Goal: Task Accomplishment & Management: Complete application form

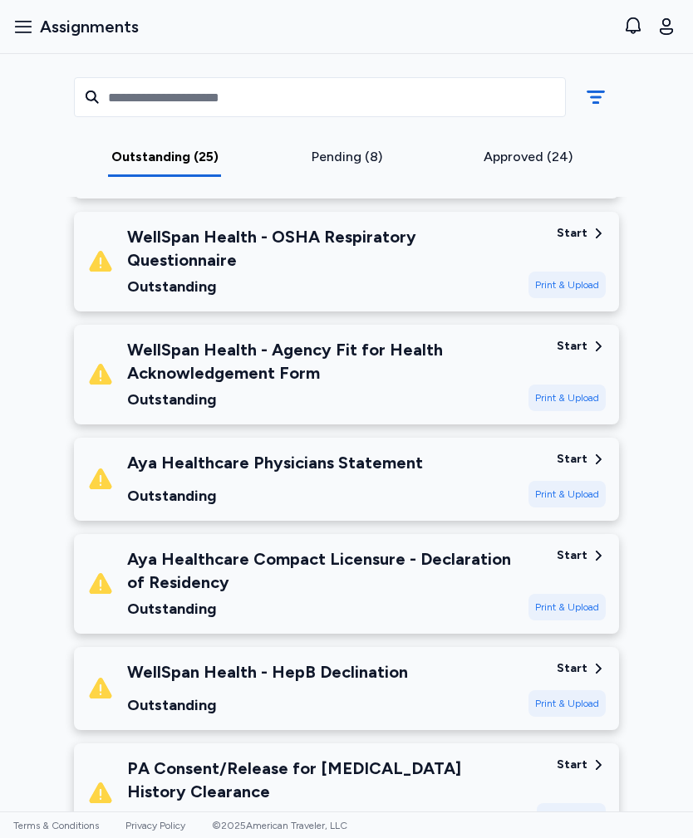
scroll to position [1492, 0]
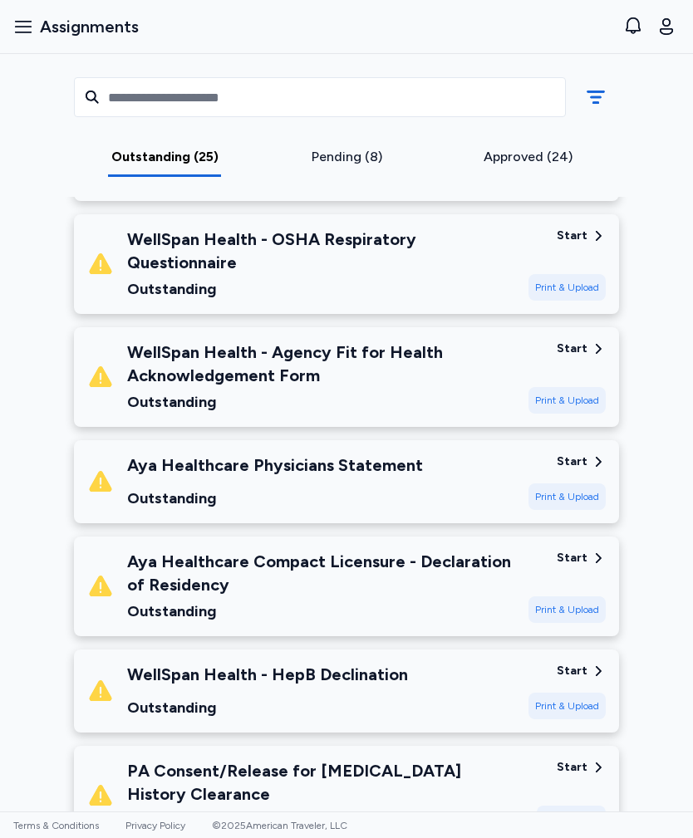
click at [431, 581] on div "Aya Healthcare Compact Licensure - Declaration of Residency" at bounding box center [321, 573] width 388 height 47
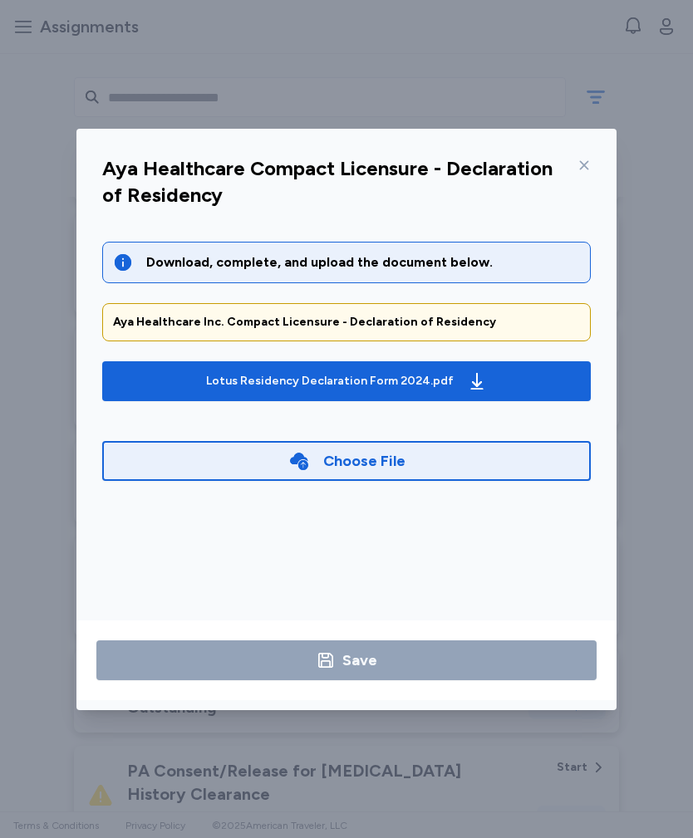
click at [452, 379] on div "Lotus Residency Declaration Form 2024.pdf" at bounding box center [346, 381] width 287 height 27
click at [595, 152] on div "Aya Healthcare Compact Licensure - Declaration of Residency" at bounding box center [346, 187] width 515 height 70
click at [581, 159] on icon at bounding box center [583, 165] width 13 height 13
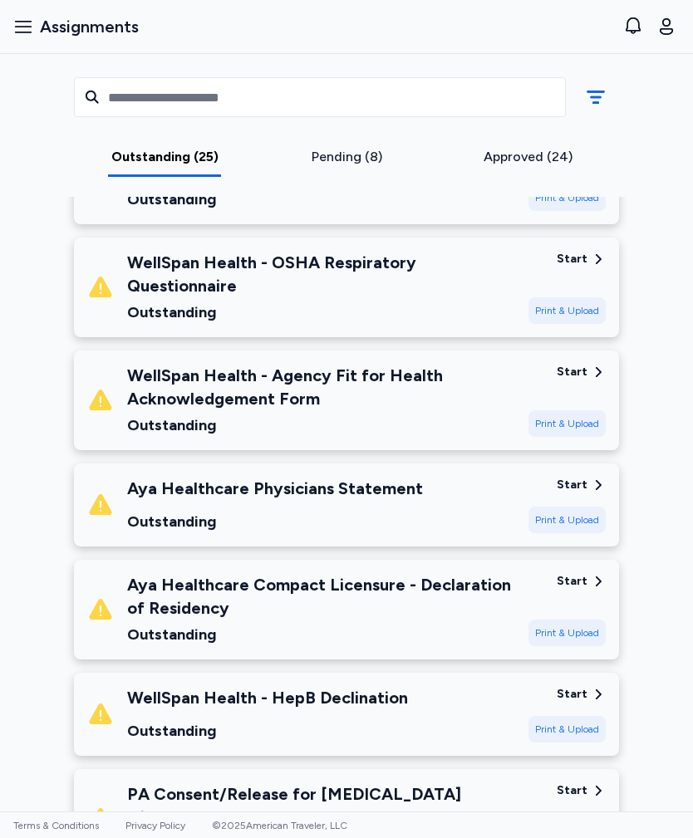
scroll to position [1458, 0]
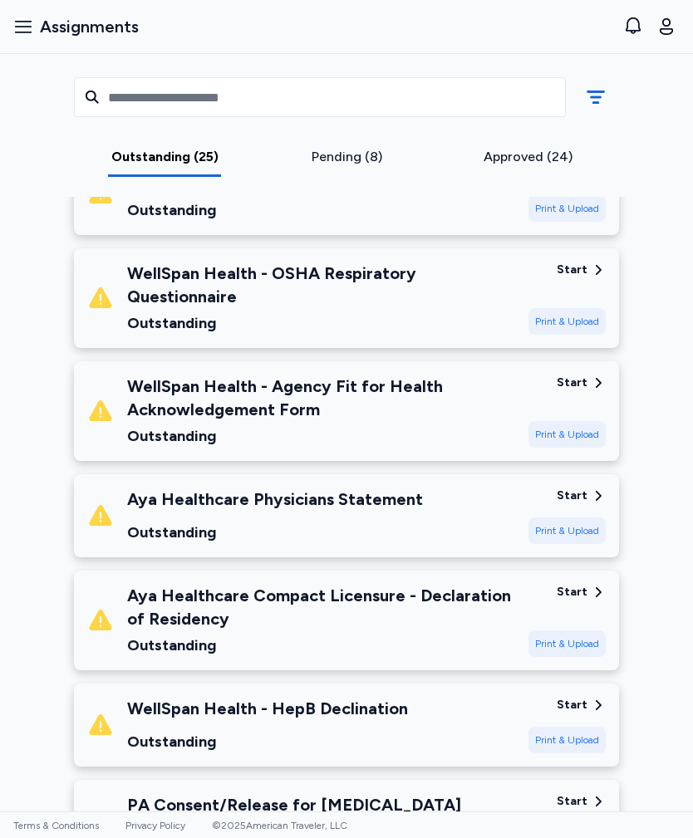
click at [401, 290] on div "WellSpan Health - OSHA Respiratory Questionnaire" at bounding box center [321, 285] width 388 height 47
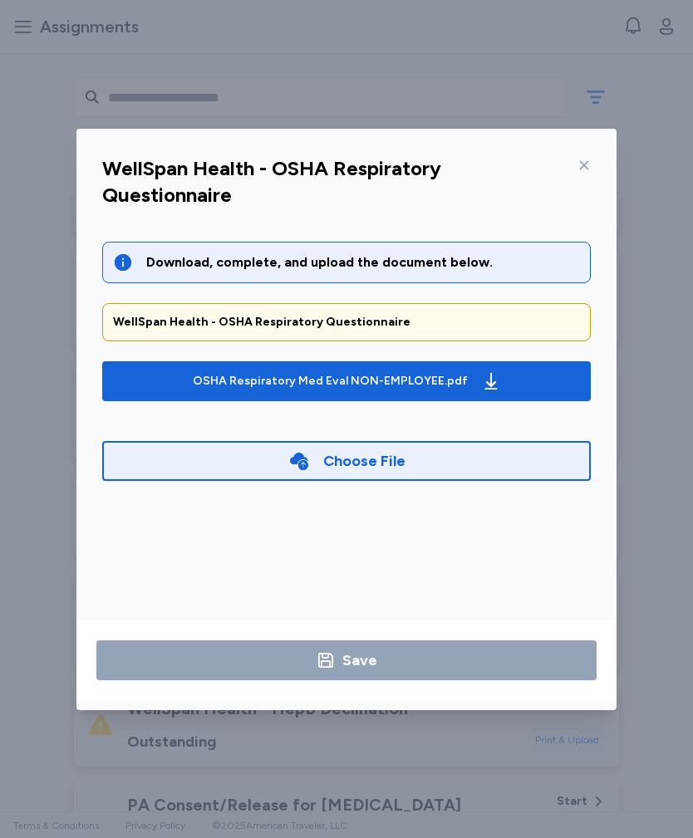
click at [451, 369] on div "OSHA Respiratory Med Eval NON-EMPLOYEE.pdf" at bounding box center [346, 381] width 315 height 27
click at [577, 156] on div at bounding box center [581, 165] width 20 height 27
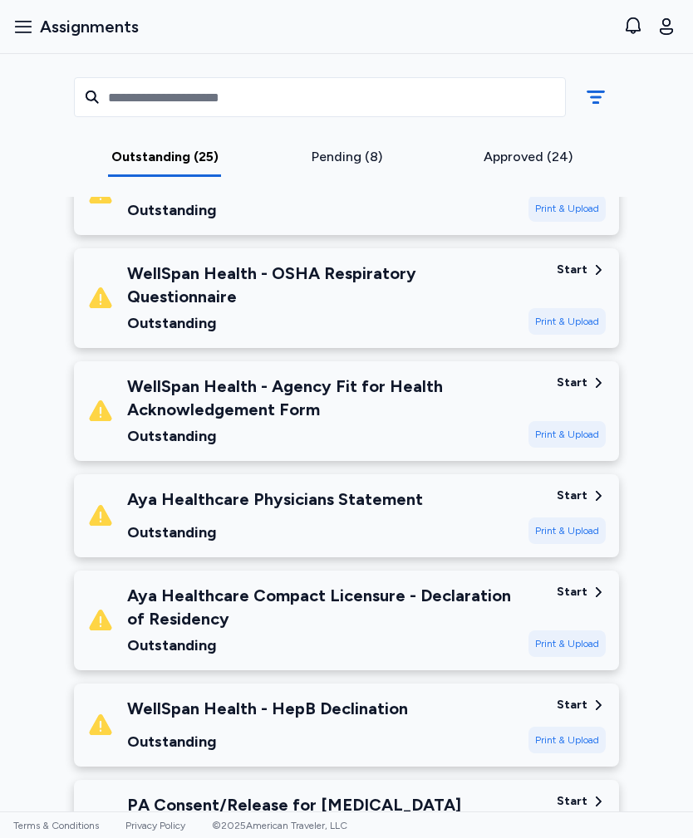
click at [190, 408] on div "WellSpan Health - Agency Fit for Health Acknowledgement Form" at bounding box center [321, 398] width 388 height 47
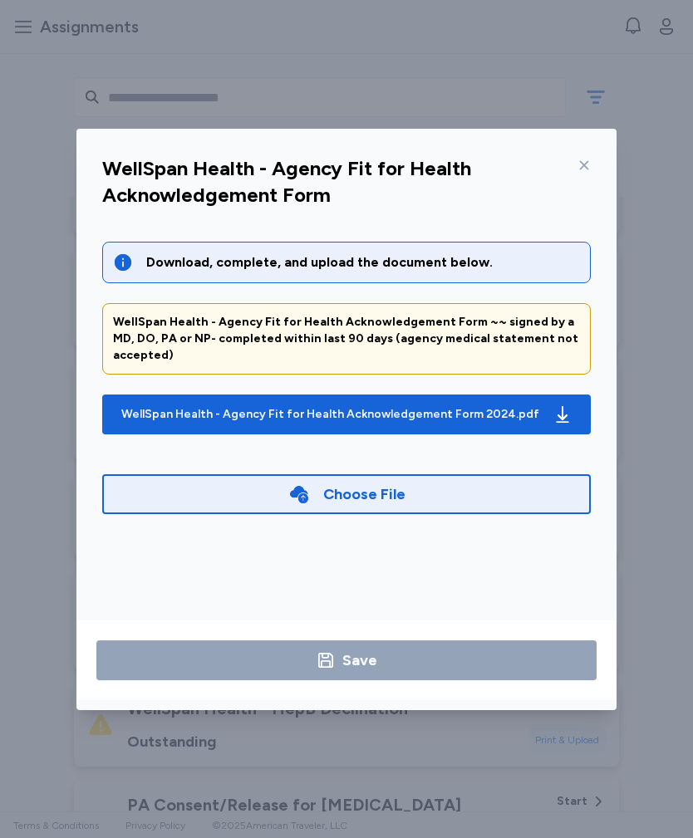
click at [176, 406] on div "WellSpan Health - Agency Fit for Health Acknowledgement Form 2024.pdf" at bounding box center [330, 414] width 418 height 17
click at [590, 165] on icon at bounding box center [583, 165] width 13 height 13
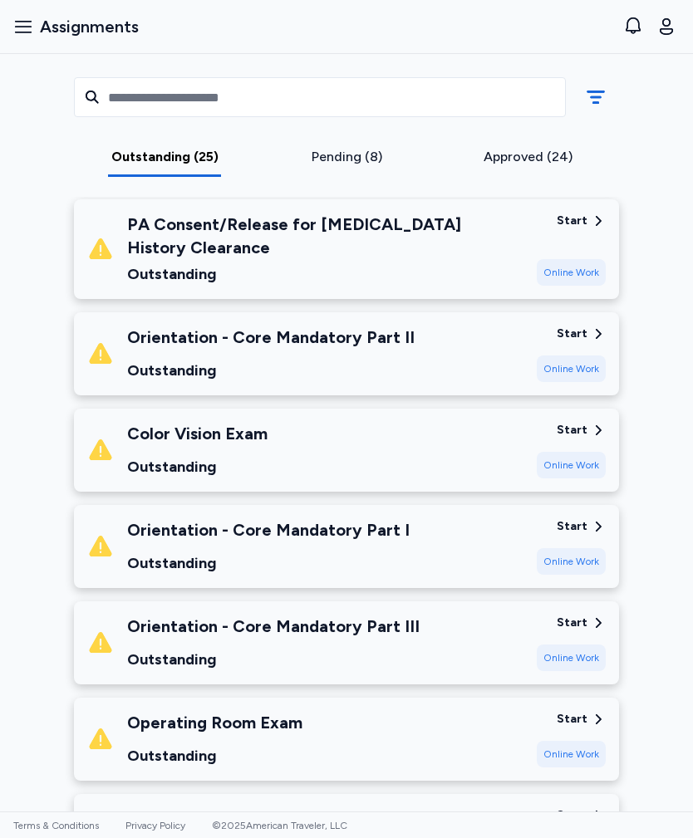
scroll to position [2040, 0]
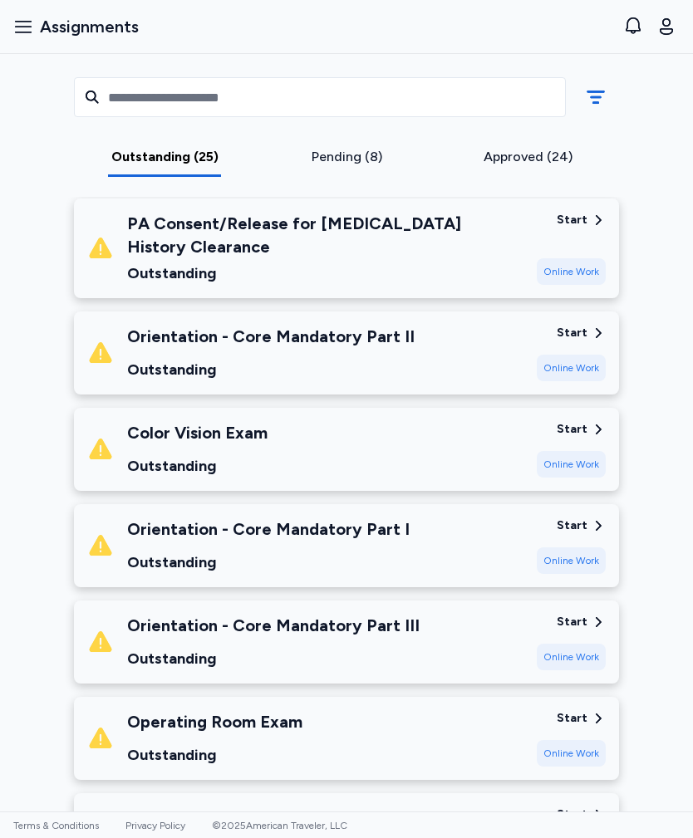
click at [137, 260] on div "PA Consent/Release for [MEDICAL_DATA] History Clearance Outstanding" at bounding box center [325, 248] width 396 height 73
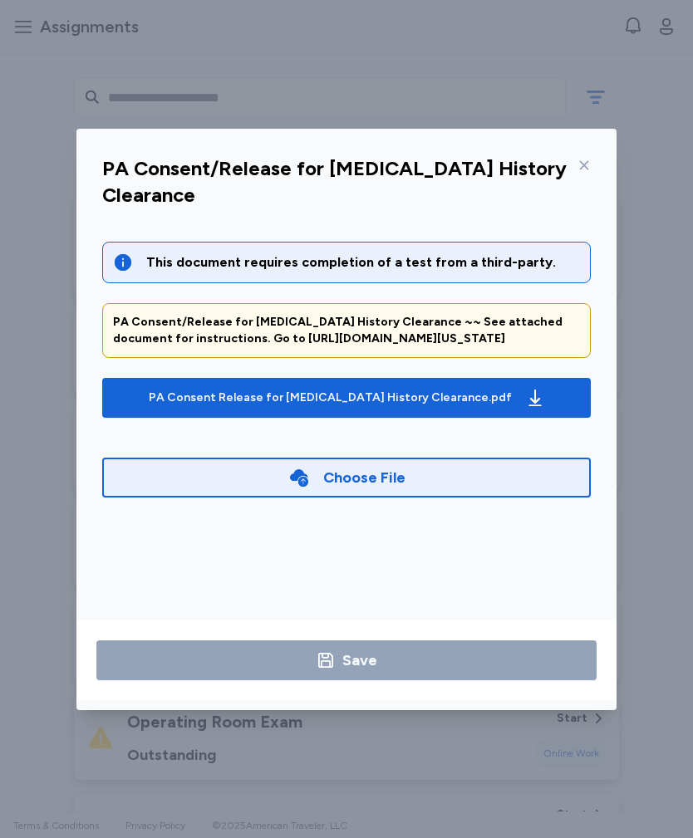
click at [174, 395] on div "PA Consent Release for [MEDICAL_DATA] History Clearance.pdf" at bounding box center [346, 398] width 403 height 27
click at [585, 154] on div at bounding box center [581, 165] width 20 height 27
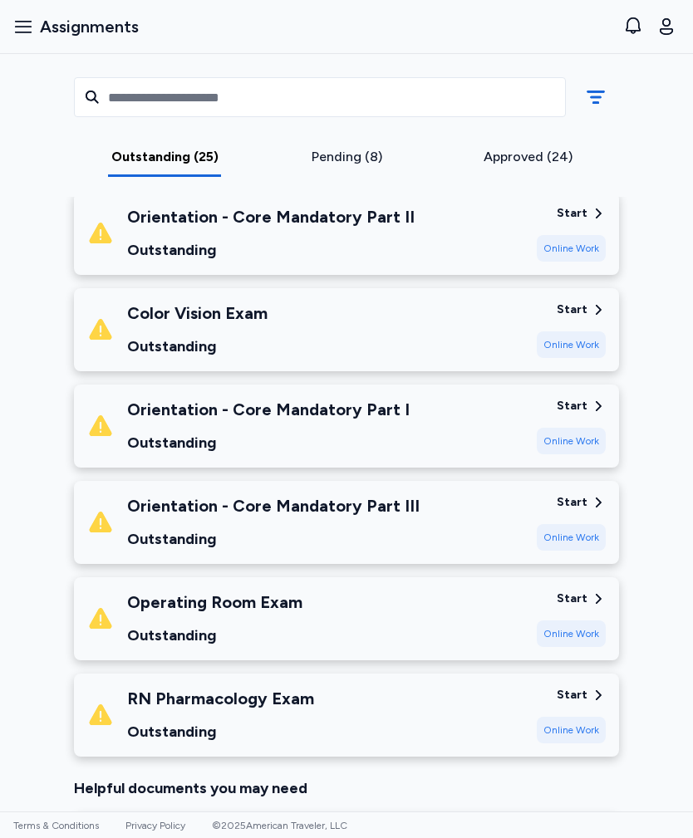
scroll to position [2168, 0]
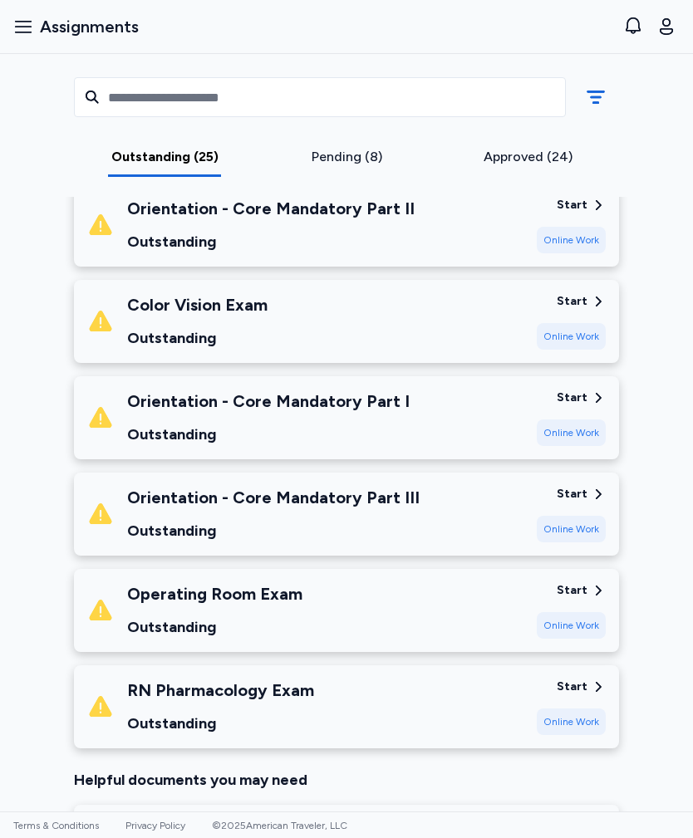
click at [318, 407] on div "Orientation - Core Mandatory Part I" at bounding box center [268, 401] width 282 height 23
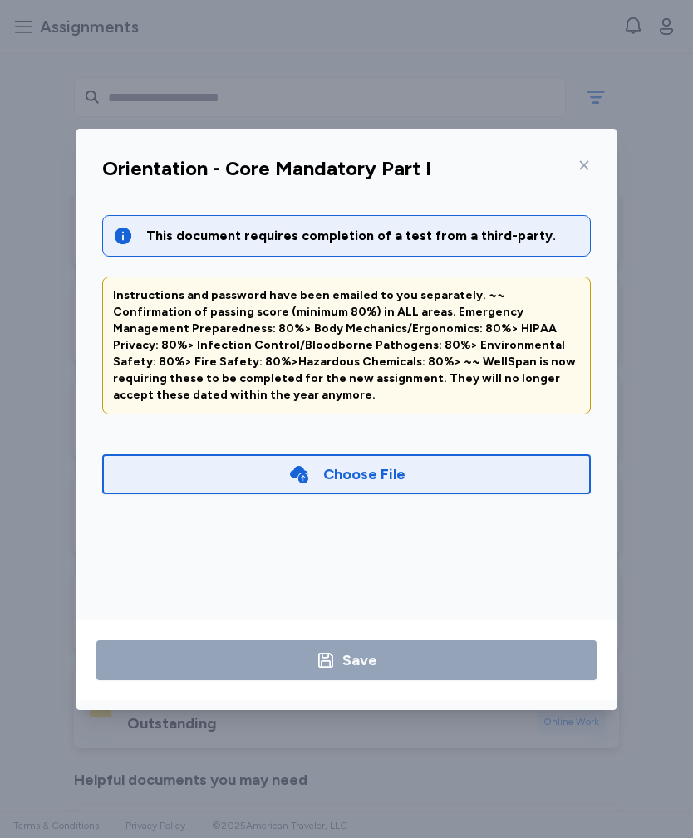
click at [578, 170] on icon at bounding box center [583, 165] width 13 height 13
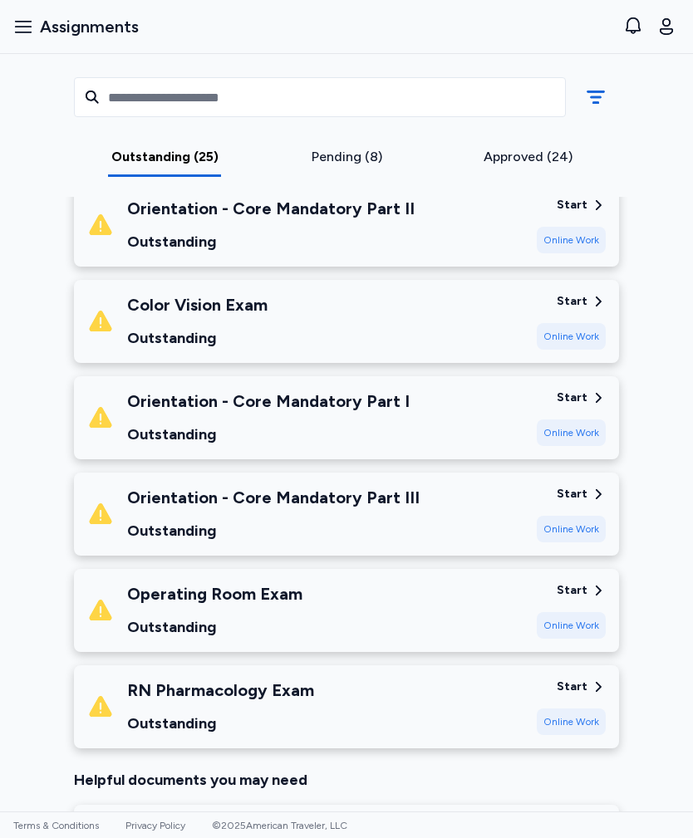
click at [140, 316] on div "Color Vision Exam Outstanding" at bounding box center [197, 321] width 140 height 56
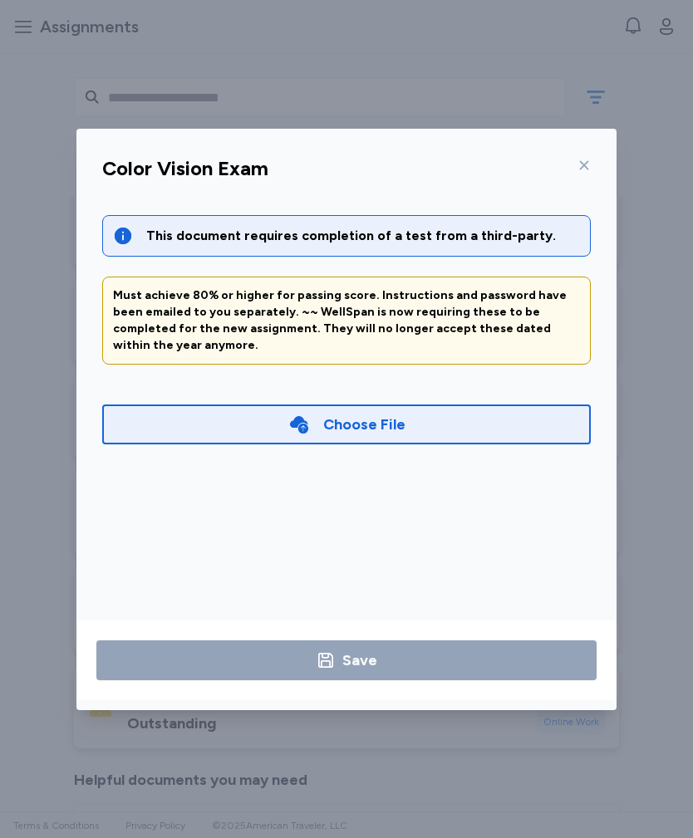
click at [582, 167] on icon at bounding box center [584, 164] width 9 height 9
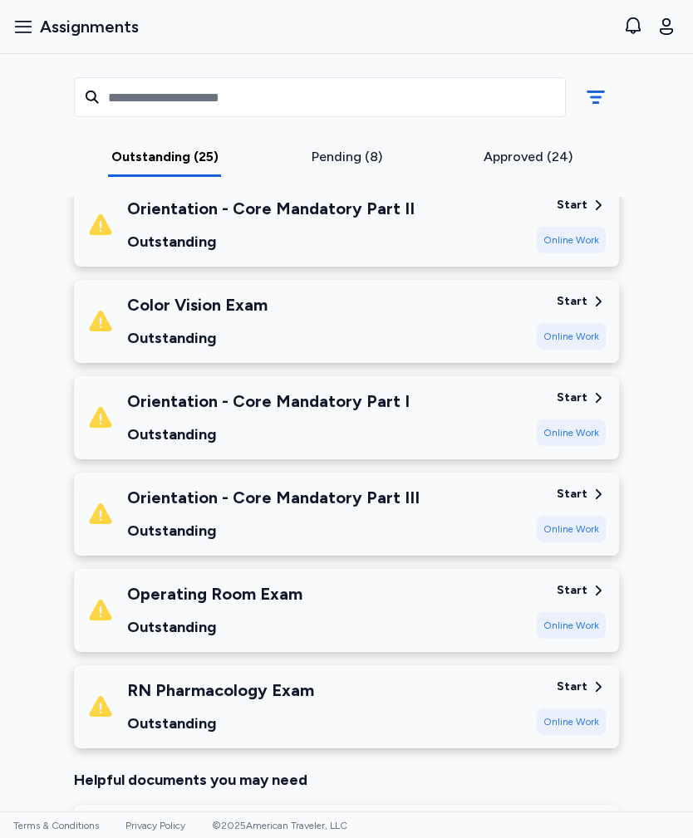
click at [130, 608] on div "Operating Room Exam Outstanding" at bounding box center [214, 610] width 175 height 56
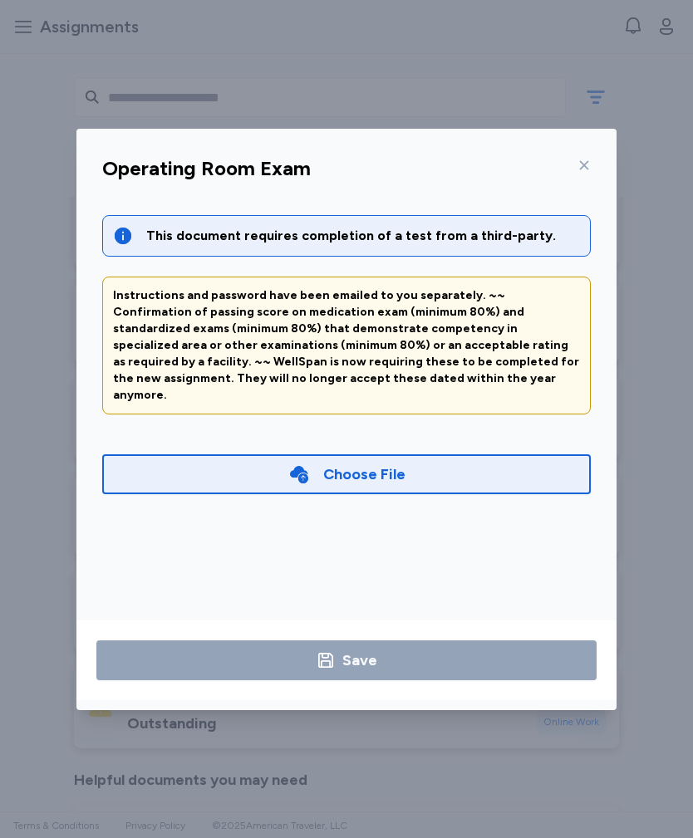
click at [588, 169] on icon at bounding box center [584, 164] width 9 height 9
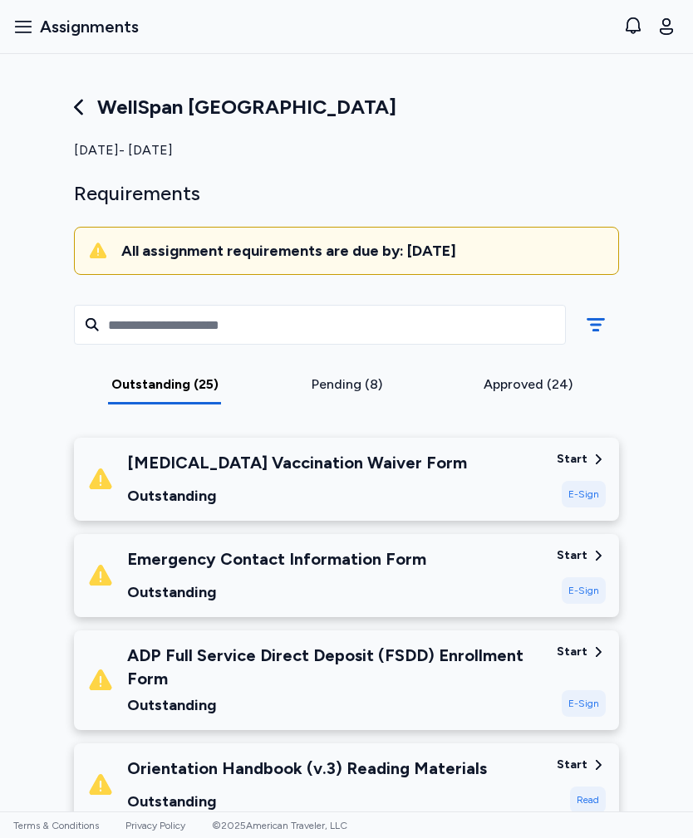
scroll to position [0, 0]
click at [450, 556] on div "Emergency Contact Information Form Outstanding" at bounding box center [315, 575] width 456 height 56
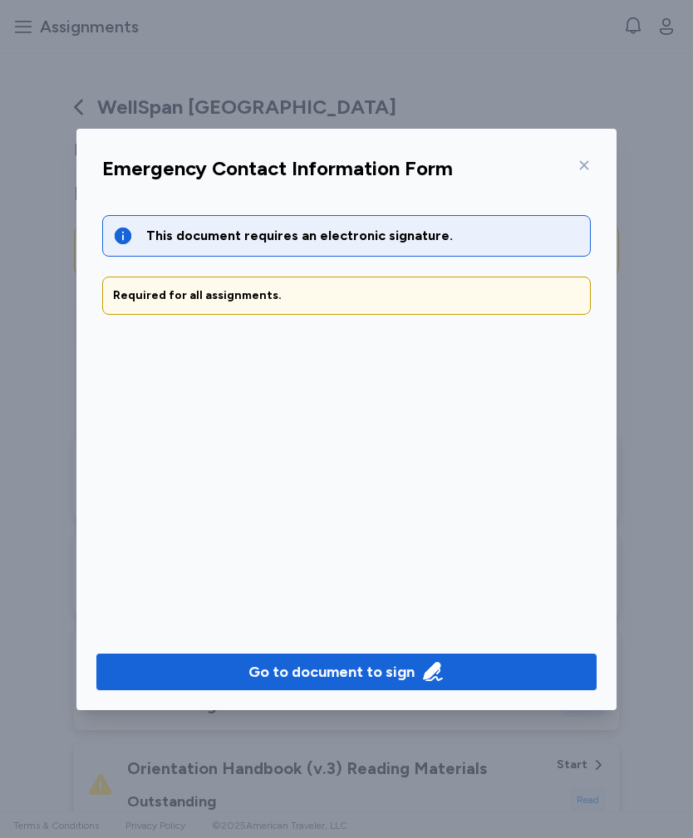
click at [493, 671] on span "Go to document to sign" at bounding box center [346, 671] width 473 height 23
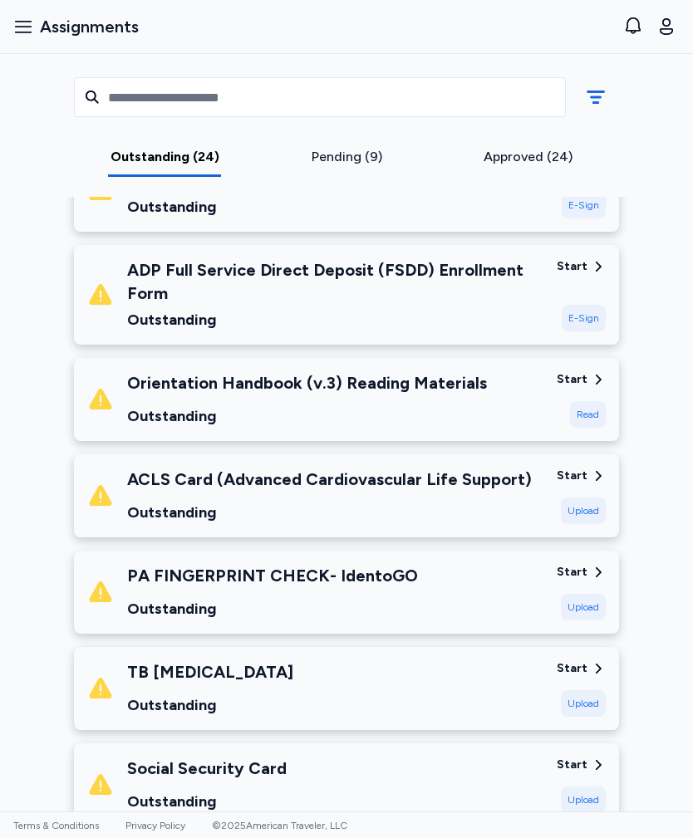
scroll to position [292, 0]
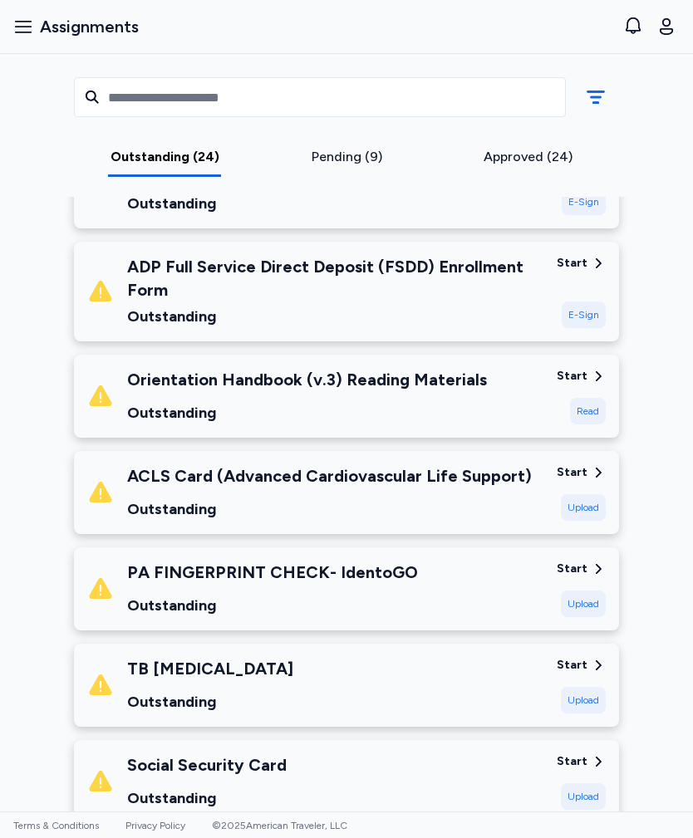
click at [140, 305] on div "Outstanding" at bounding box center [335, 316] width 416 height 23
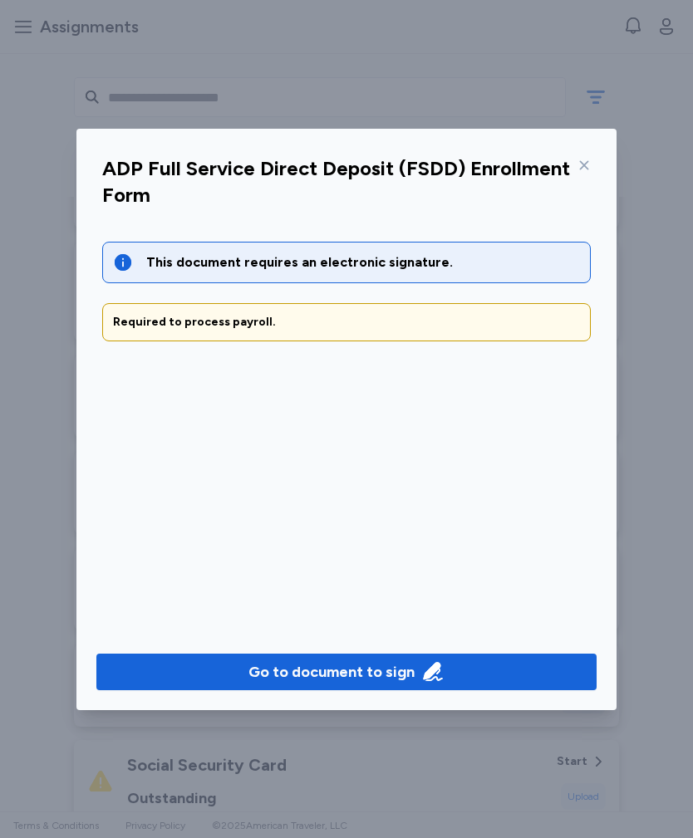
click at [130, 668] on span "Go to document to sign" at bounding box center [346, 671] width 473 height 23
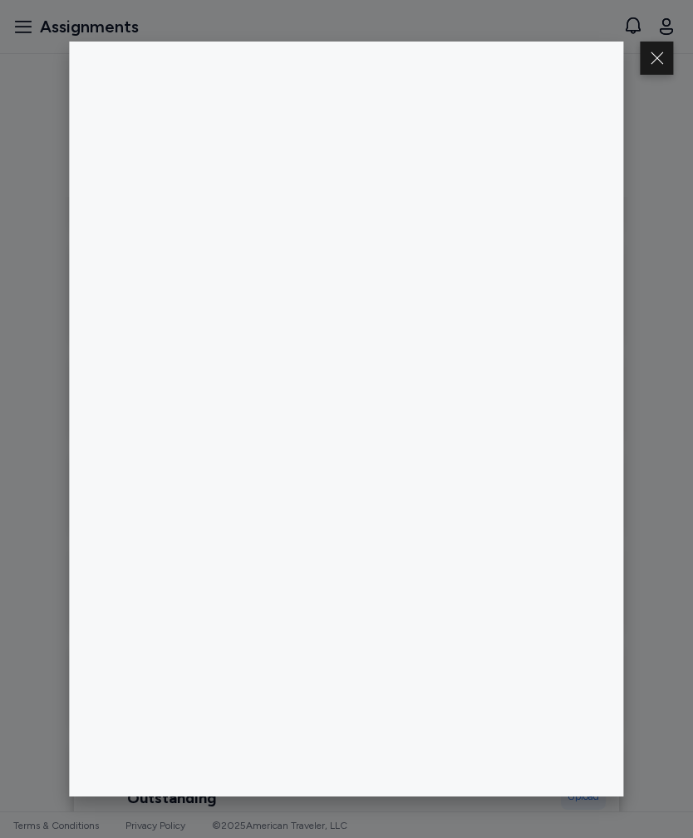
click at [656, 66] on button at bounding box center [656, 58] width 33 height 33
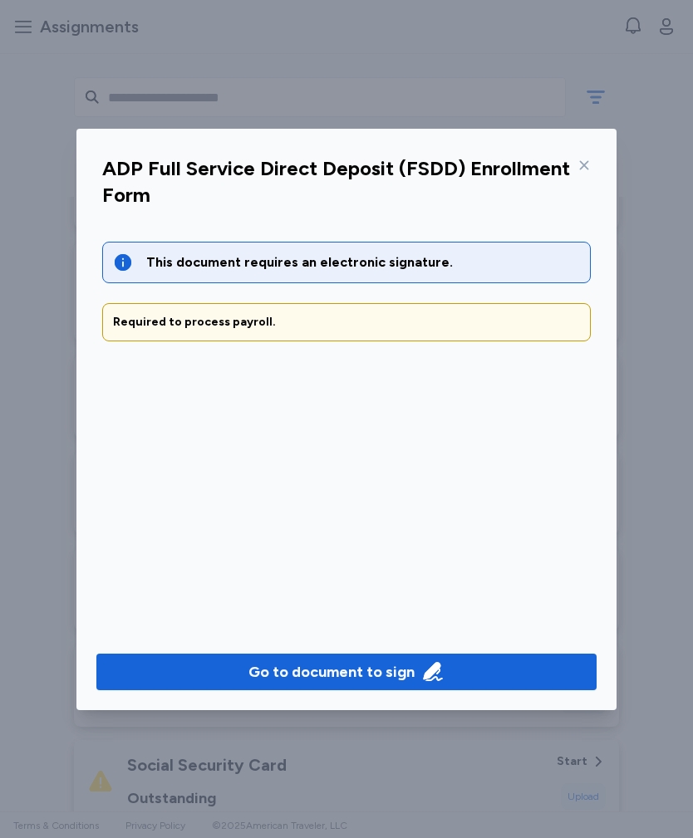
click at [584, 174] on div at bounding box center [581, 165] width 20 height 27
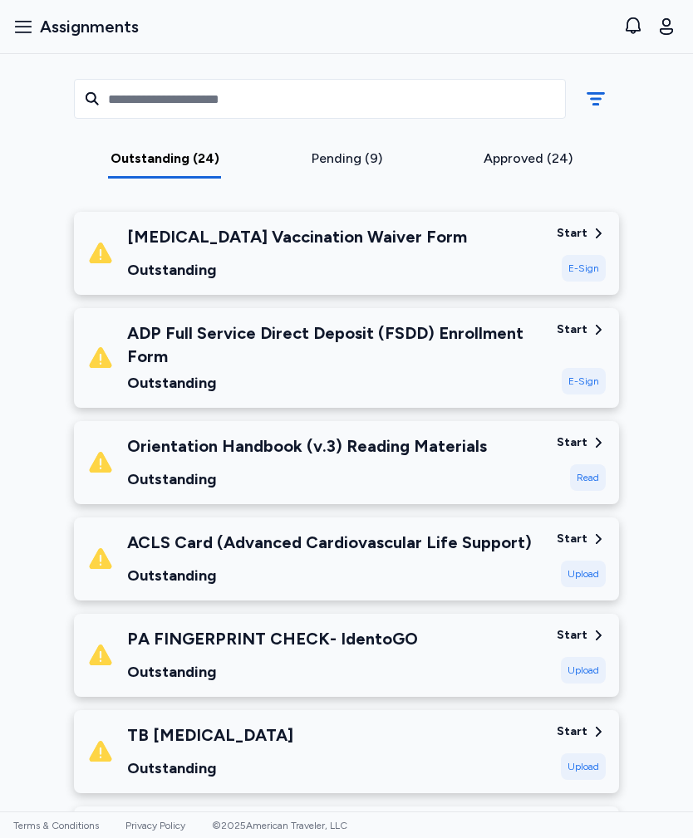
scroll to position [228, 0]
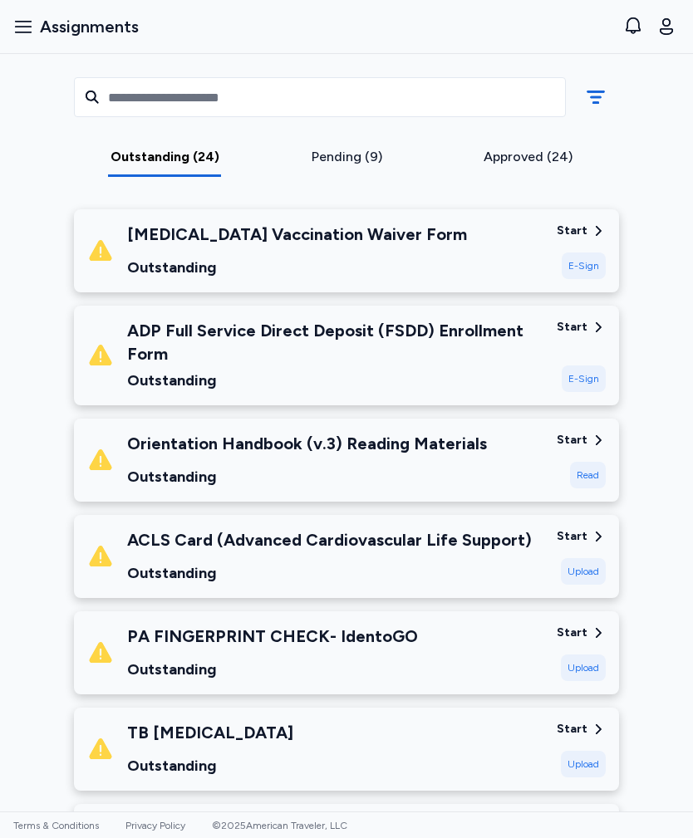
click at [479, 252] on div "[MEDICAL_DATA] Vaccination Waiver Form Outstanding" at bounding box center [315, 251] width 456 height 56
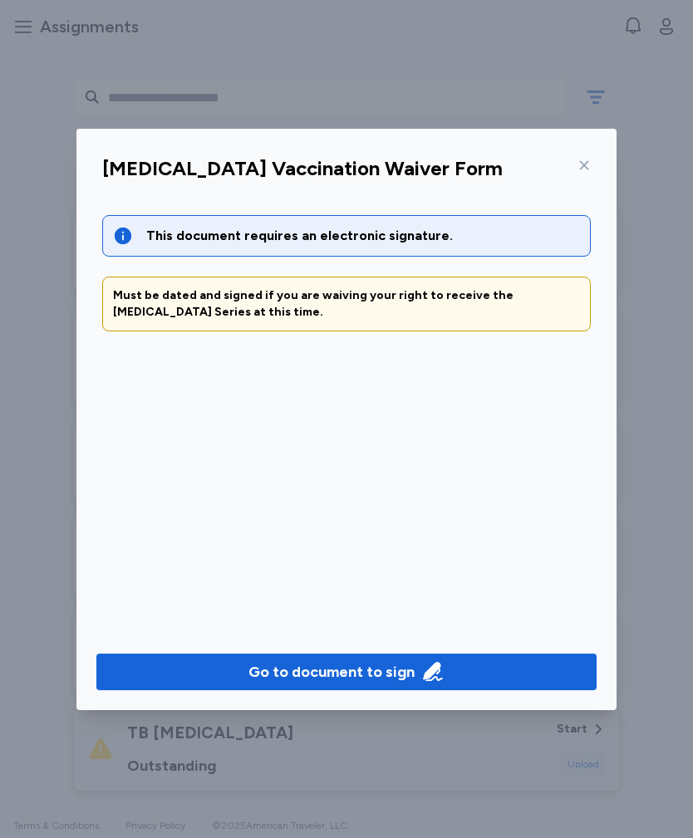
click at [463, 681] on span "Go to document to sign" at bounding box center [346, 671] width 473 height 23
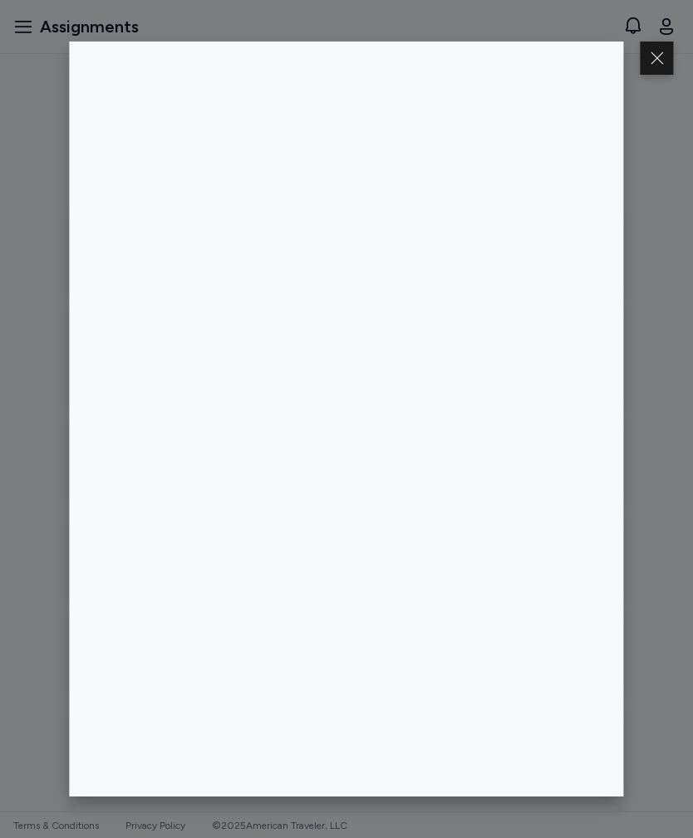
click at [653, 57] on button at bounding box center [656, 58] width 33 height 33
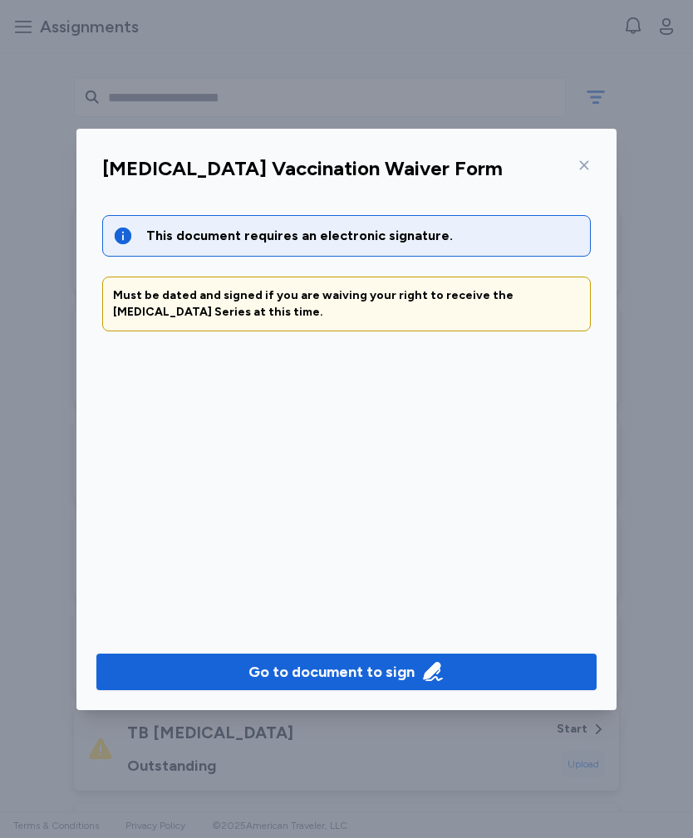
click at [581, 172] on div at bounding box center [581, 165] width 20 height 27
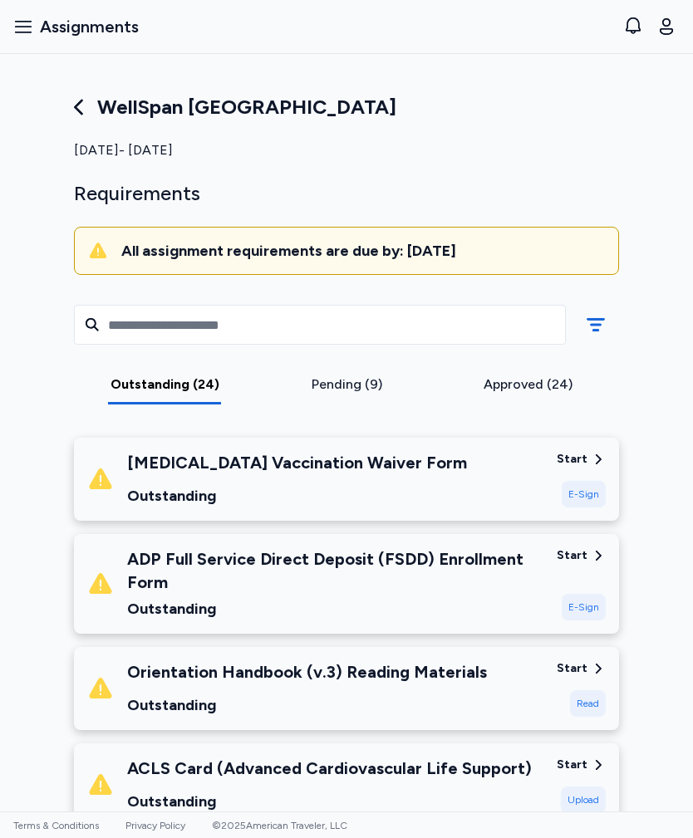
scroll to position [0, 0]
click at [81, 105] on icon at bounding box center [78, 107] width 23 height 23
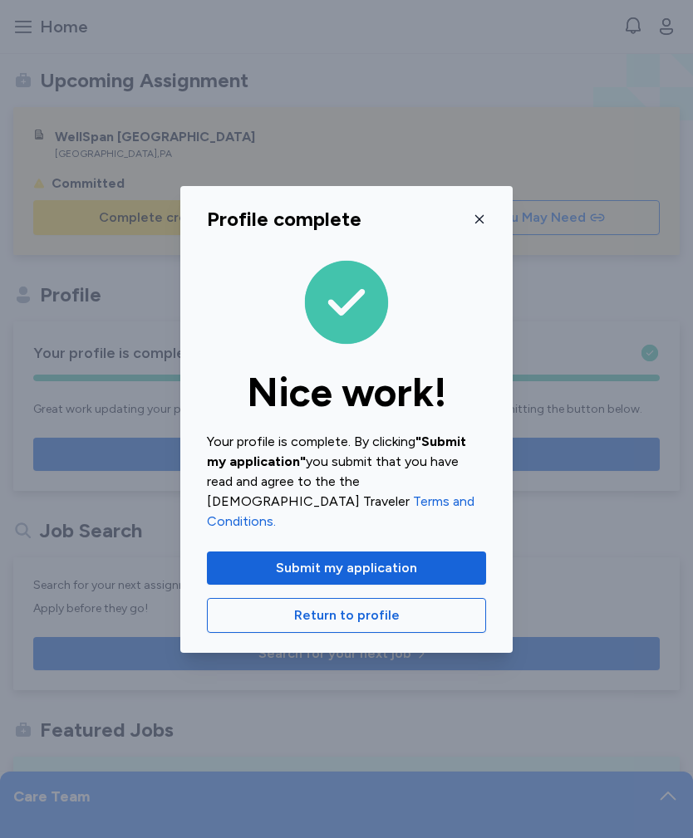
click at [473, 226] on icon "button" at bounding box center [479, 219] width 13 height 13
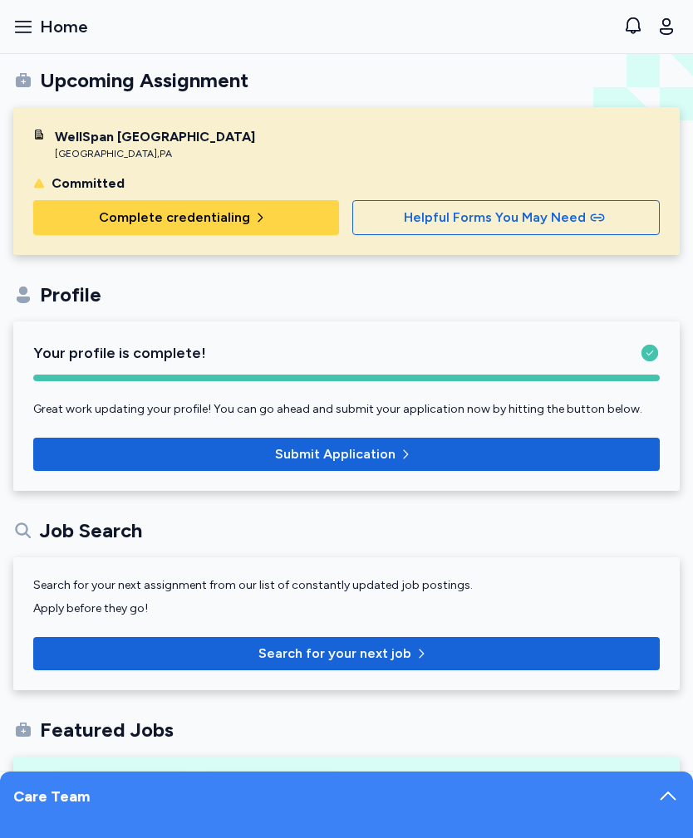
click at [584, 161] on div "WellSpan [GEOGRAPHIC_DATA] [GEOGRAPHIC_DATA] , [GEOGRAPHIC_DATA] Committed Comp…" at bounding box center [346, 181] width 626 height 108
click at [668, 25] on icon "button" at bounding box center [665, 26] width 13 height 17
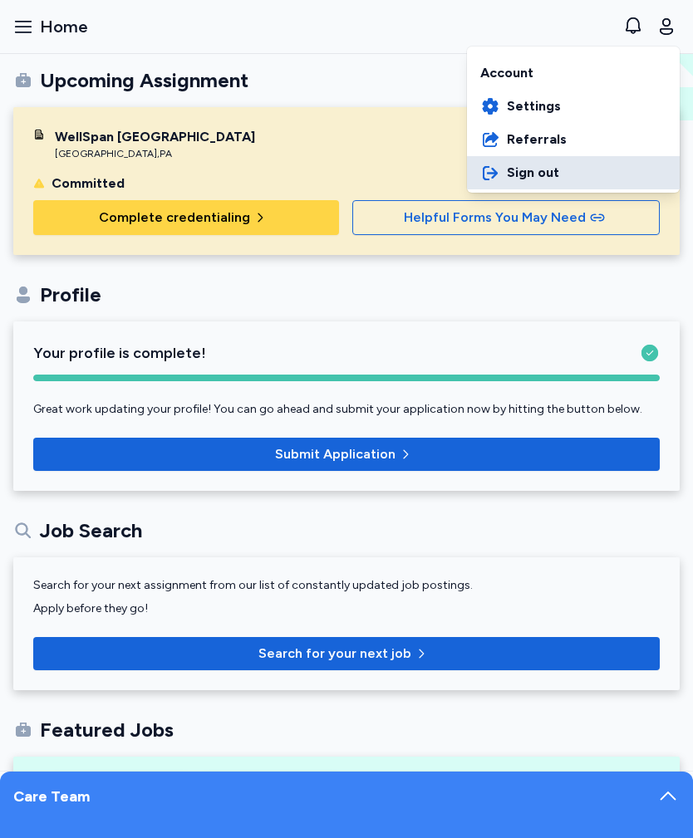
click at [565, 179] on button "Sign out" at bounding box center [573, 172] width 213 height 33
